Goal: Information Seeking & Learning: Learn about a topic

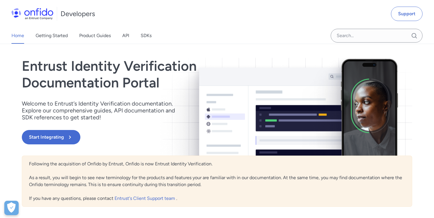
click at [125, 38] on link "API" at bounding box center [125, 36] width 7 height 16
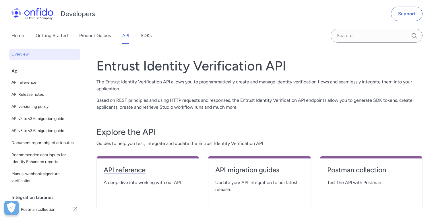
click at [114, 169] on h4 "API reference" at bounding box center [148, 169] width 88 height 9
select select "http"
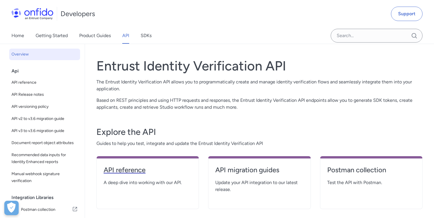
select select "http"
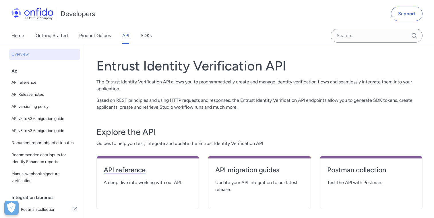
select select "http"
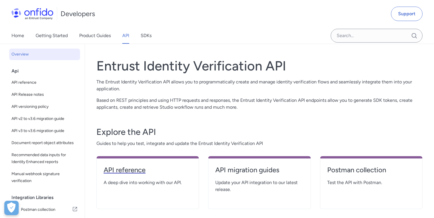
select select "http"
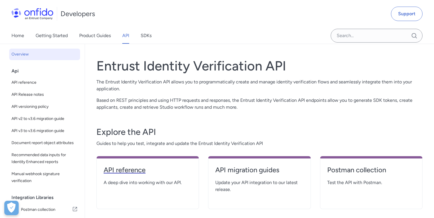
select select "http"
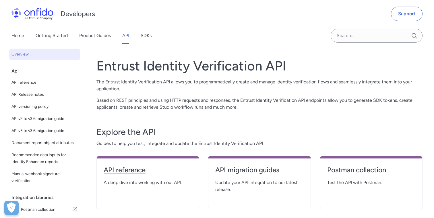
select select "http"
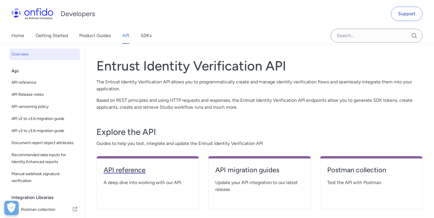
select select "http"
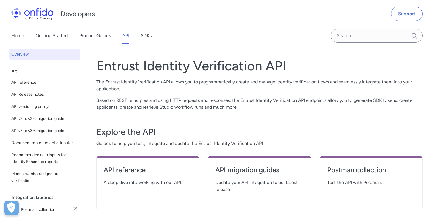
select select "http"
